Goal: Use online tool/utility: Utilize a website feature to perform a specific function

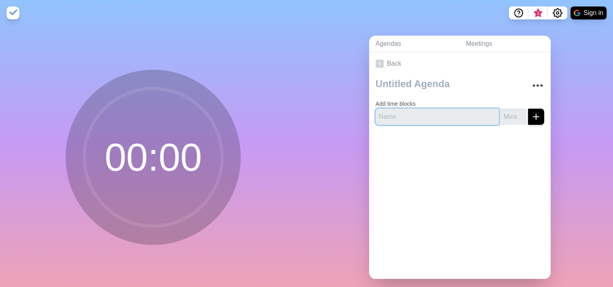
click at [393, 118] on input "text" at bounding box center [437, 117] width 123 height 16
type input "Intro"
click at [501, 116] on input "number" at bounding box center [514, 117] width 26 height 16
type input "5"
click at [531, 118] on icon "submit" at bounding box center [536, 117] width 10 height 10
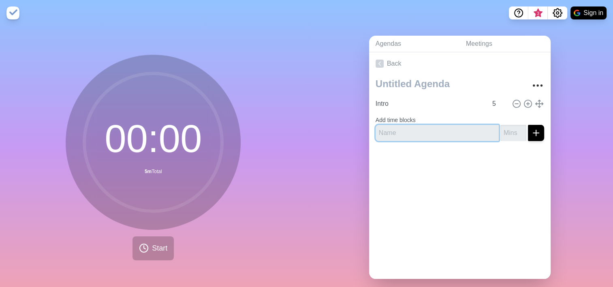
click at [412, 128] on input "text" at bounding box center [437, 133] width 123 height 16
type input "Ordre du Jour"
type input "2"
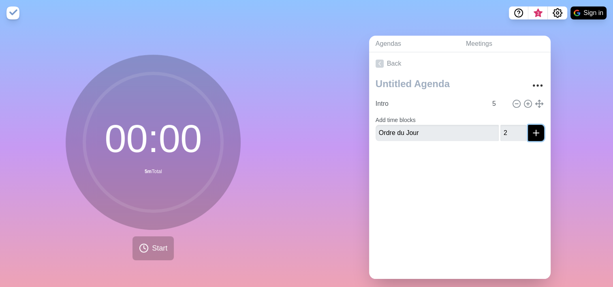
click at [531, 135] on icon "submit" at bounding box center [536, 133] width 10 height 10
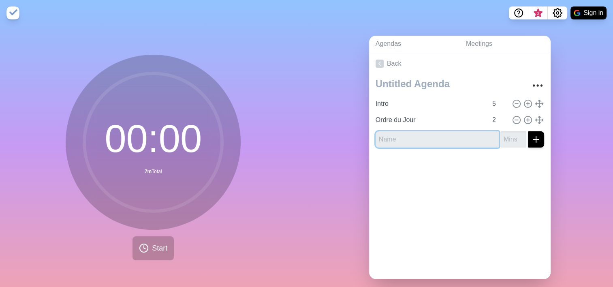
click at [428, 141] on input "text" at bounding box center [437, 139] width 123 height 16
type input "Restitution Ngage"
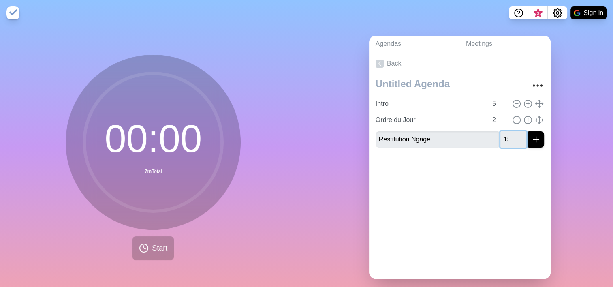
type input "15"
click at [531, 142] on icon "submit" at bounding box center [536, 140] width 10 height 10
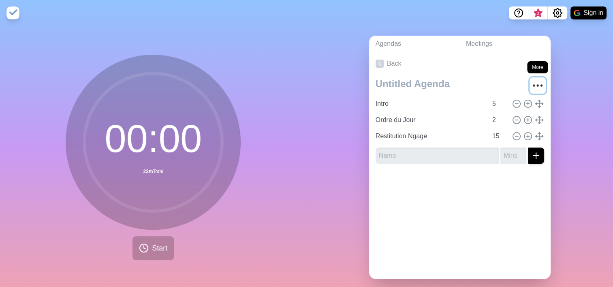
click at [531, 84] on icon "More" at bounding box center [537, 85] width 13 height 13
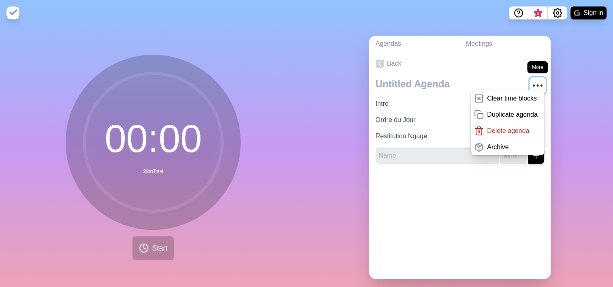
click at [531, 84] on icon "More" at bounding box center [537, 85] width 13 height 13
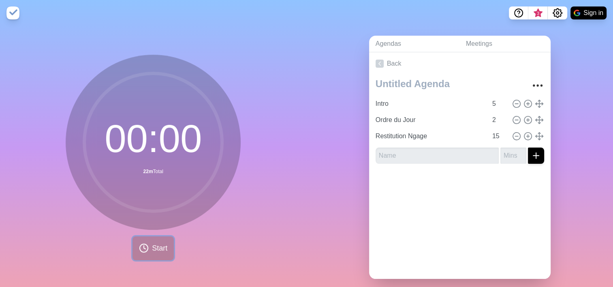
click at [152, 246] on span "Start" at bounding box center [159, 248] width 15 height 11
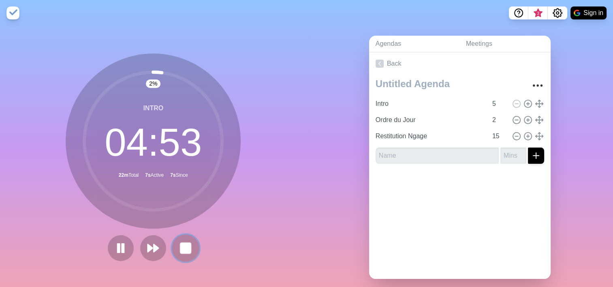
click at [184, 250] on rect at bounding box center [186, 248] width 10 height 10
